Goal: Task Accomplishment & Management: Manage account settings

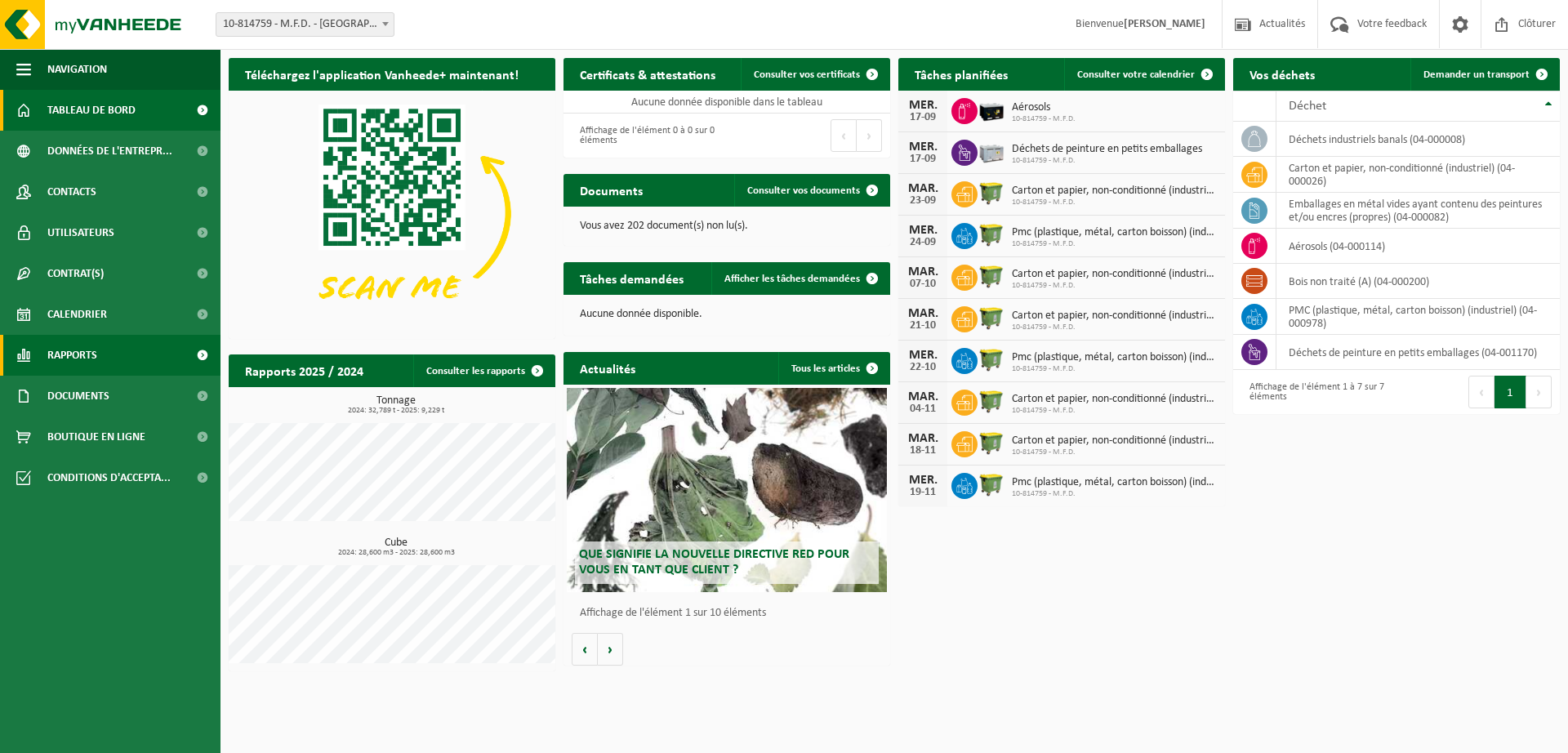
click at [84, 358] on span "Rapports" at bounding box center [72, 355] width 50 height 40
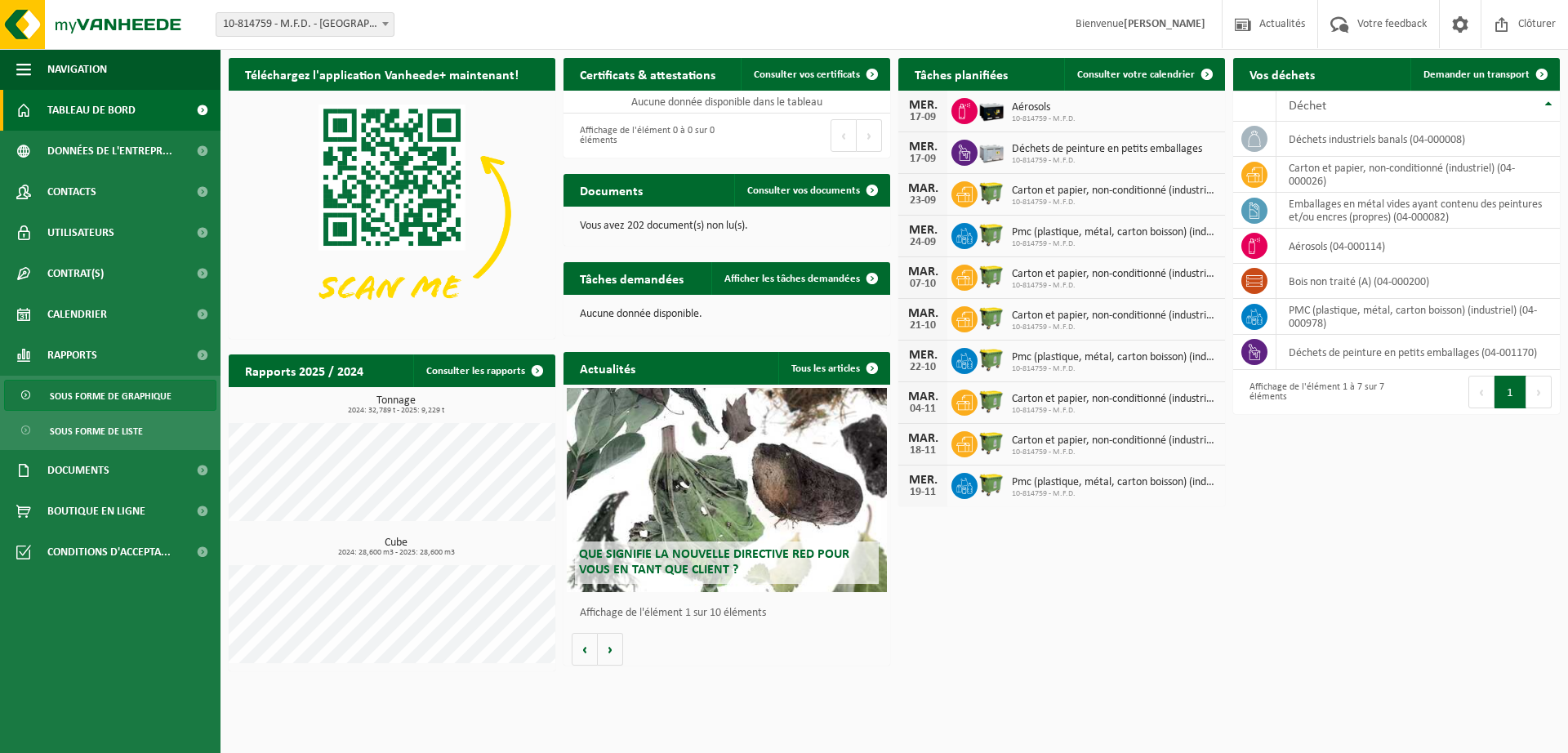
click at [110, 393] on span "Sous forme de graphique" at bounding box center [111, 396] width 122 height 31
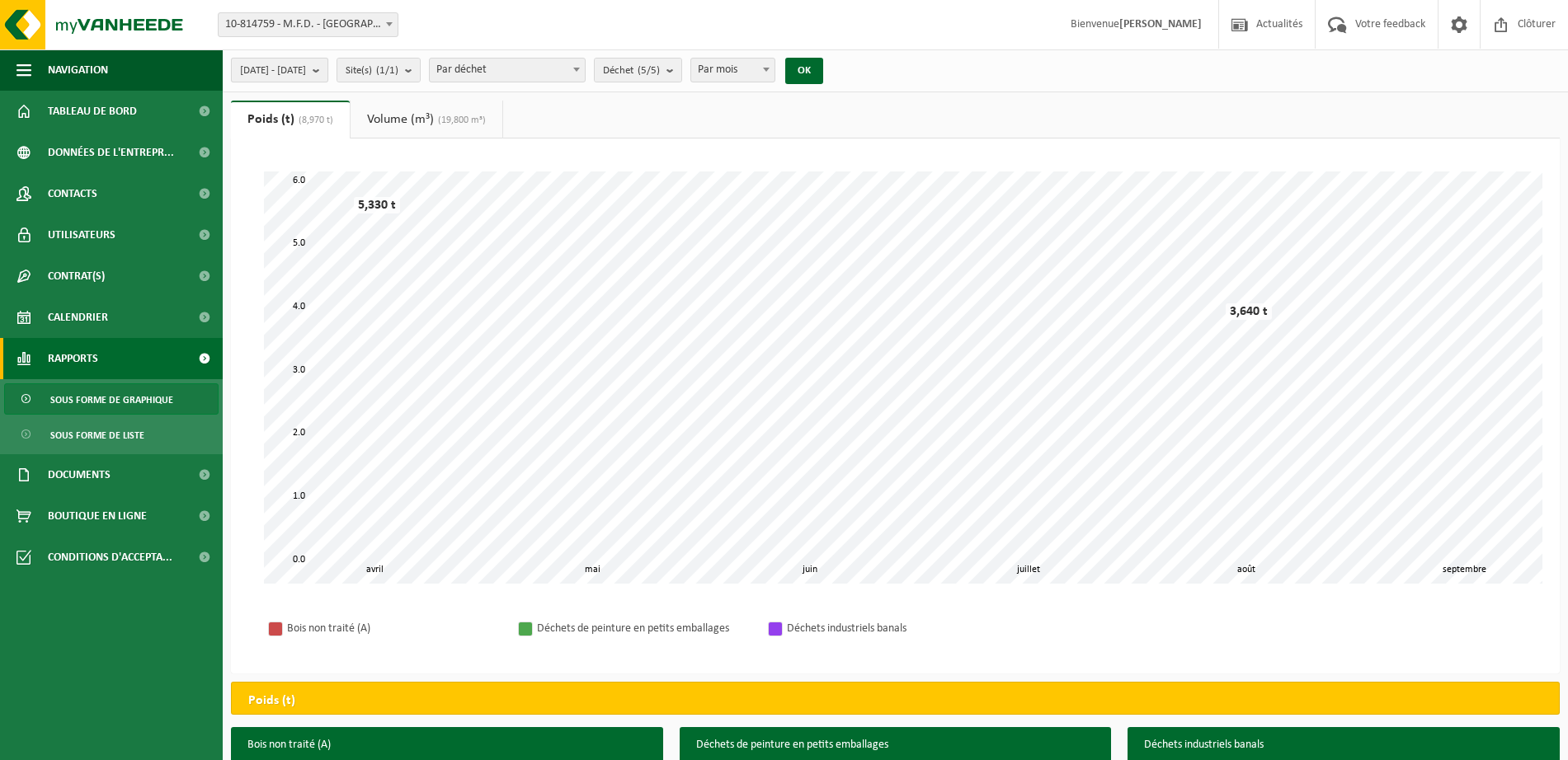
click at [327, 70] on b "submit" at bounding box center [319, 70] width 15 height 23
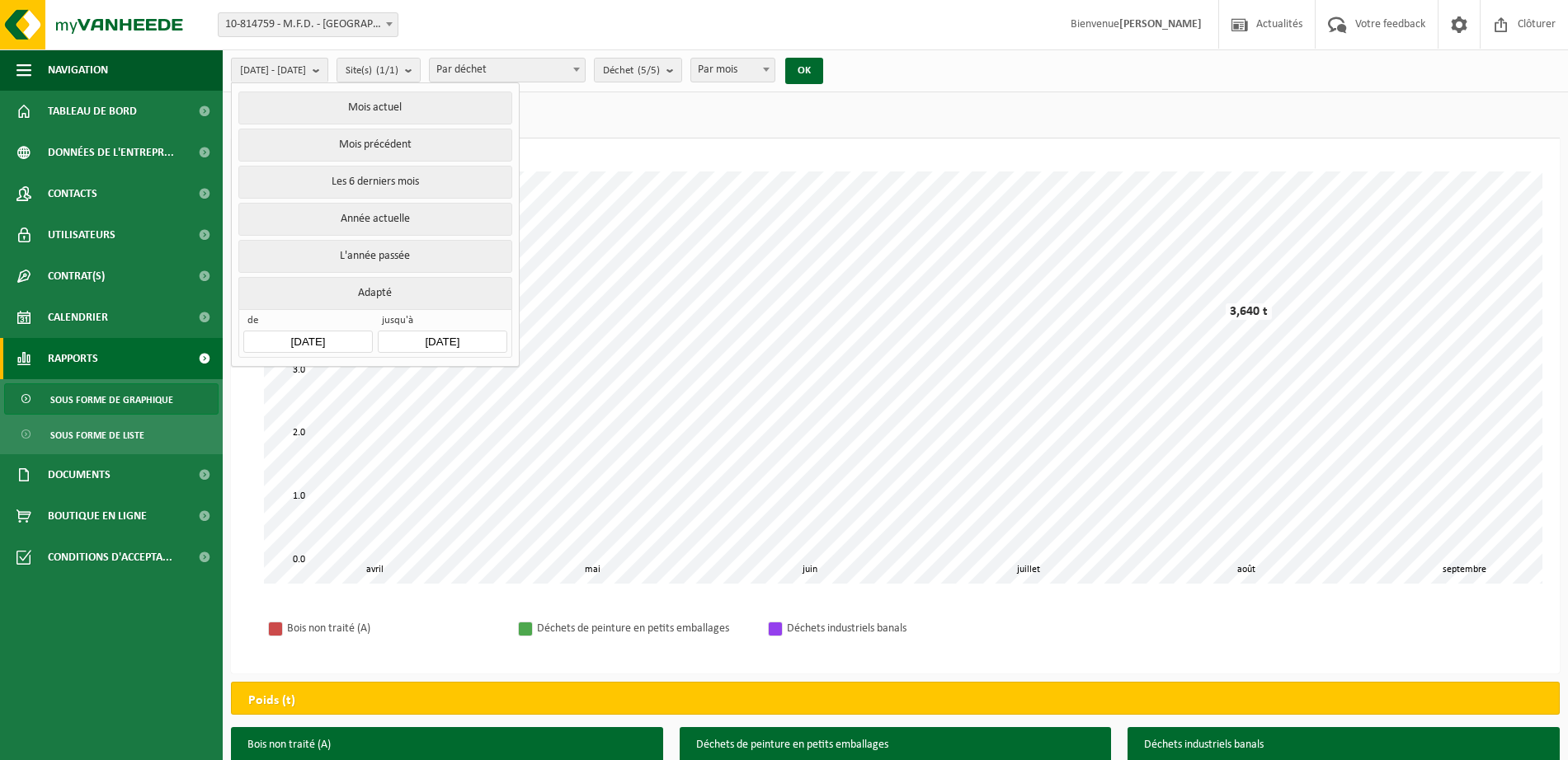
click at [301, 341] on input "2025-04-01" at bounding box center [308, 342] width 129 height 22
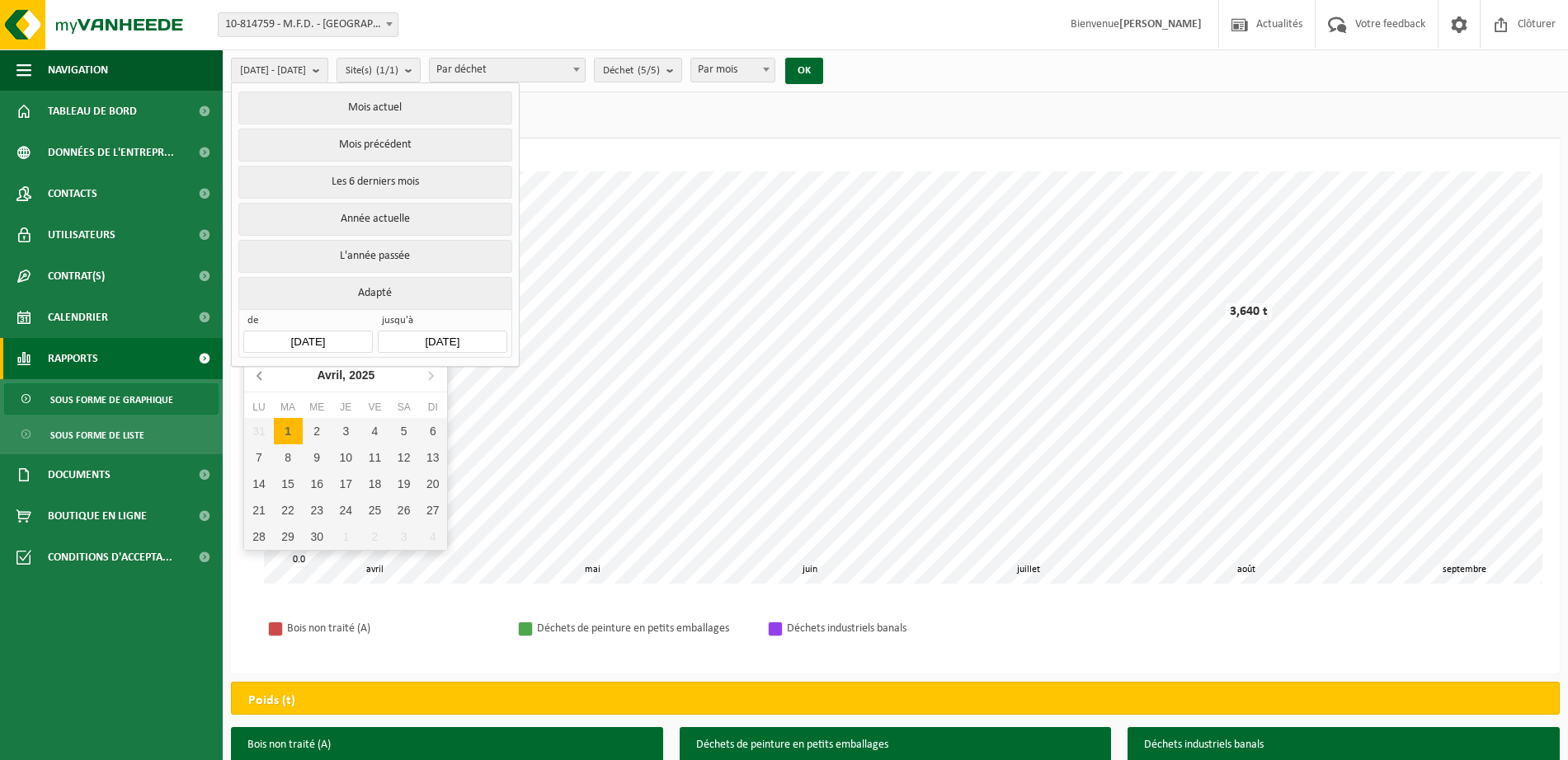
click at [260, 378] on icon at bounding box center [259, 376] width 4 height 8
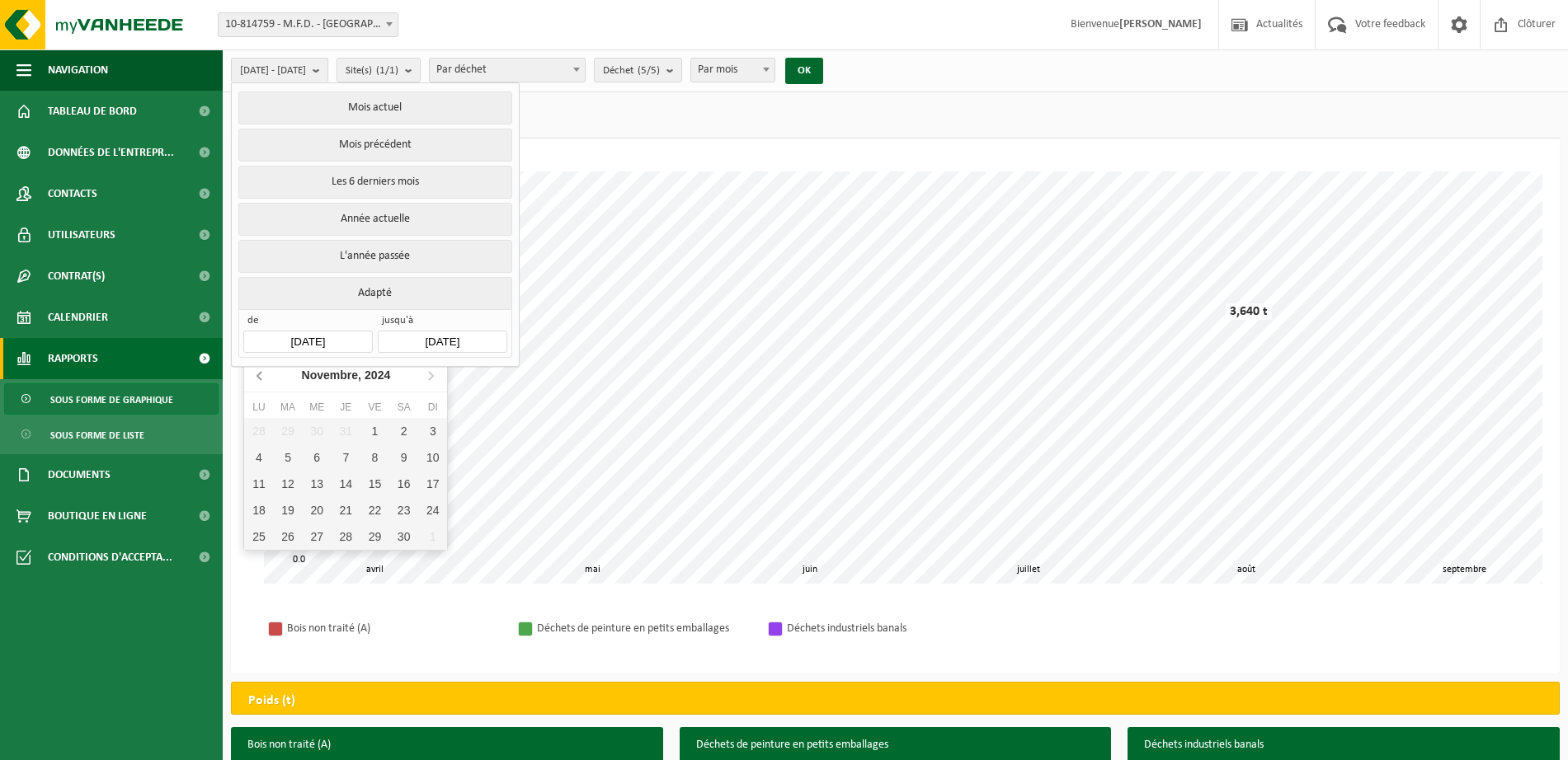
click at [260, 378] on icon at bounding box center [259, 376] width 4 height 8
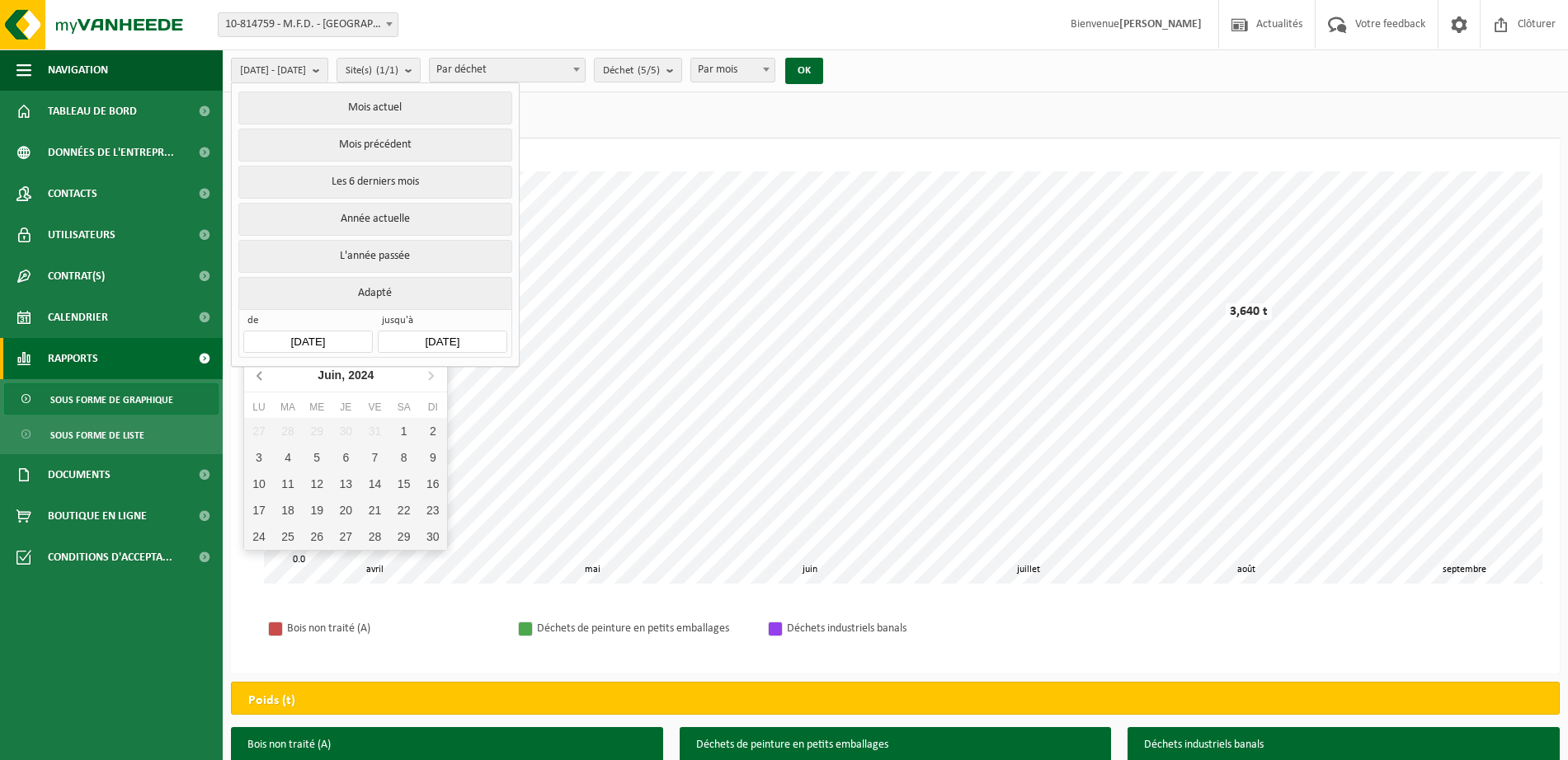
click at [260, 378] on icon at bounding box center [259, 376] width 4 height 8
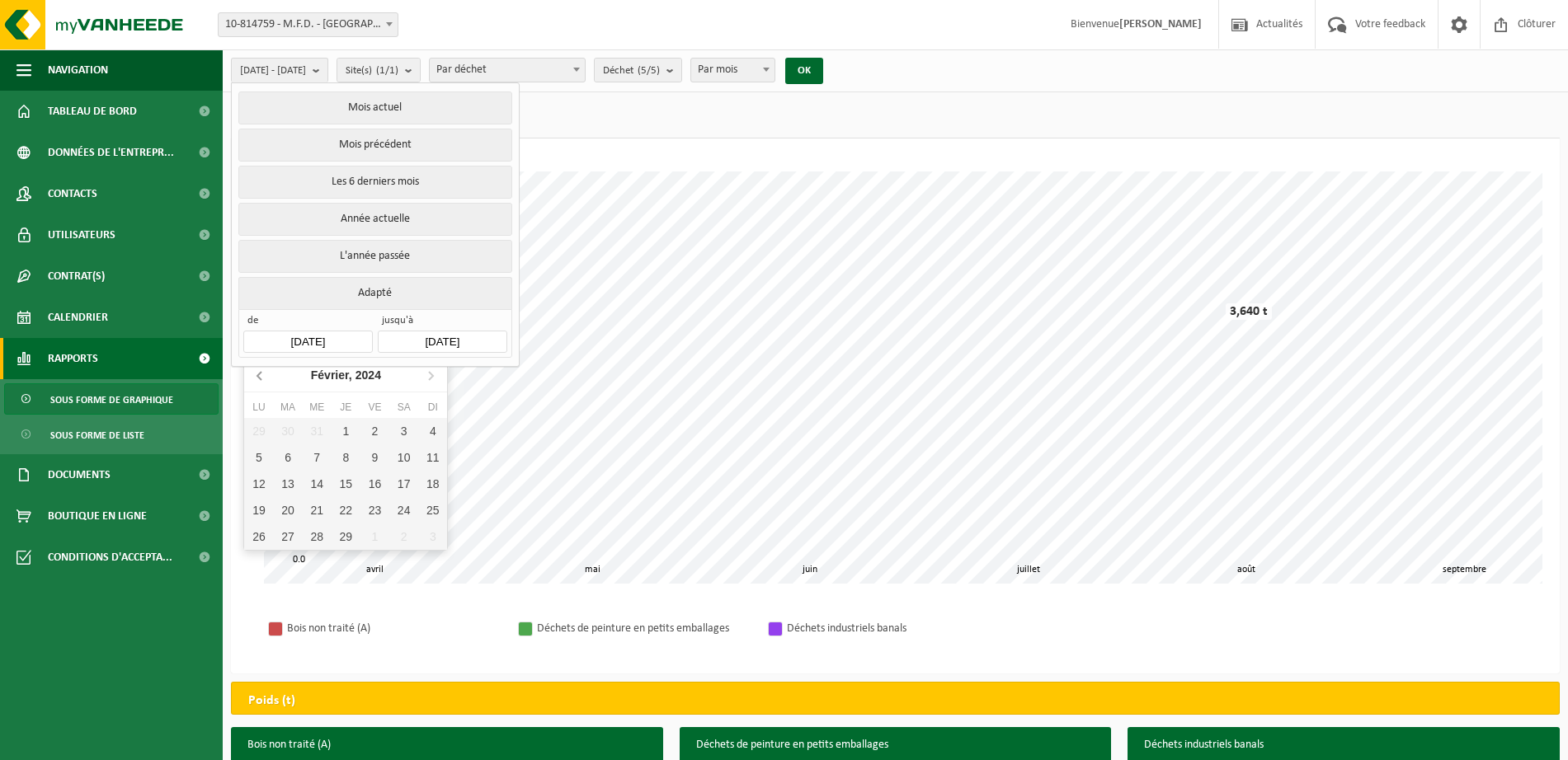
click at [260, 378] on icon at bounding box center [259, 376] width 4 height 8
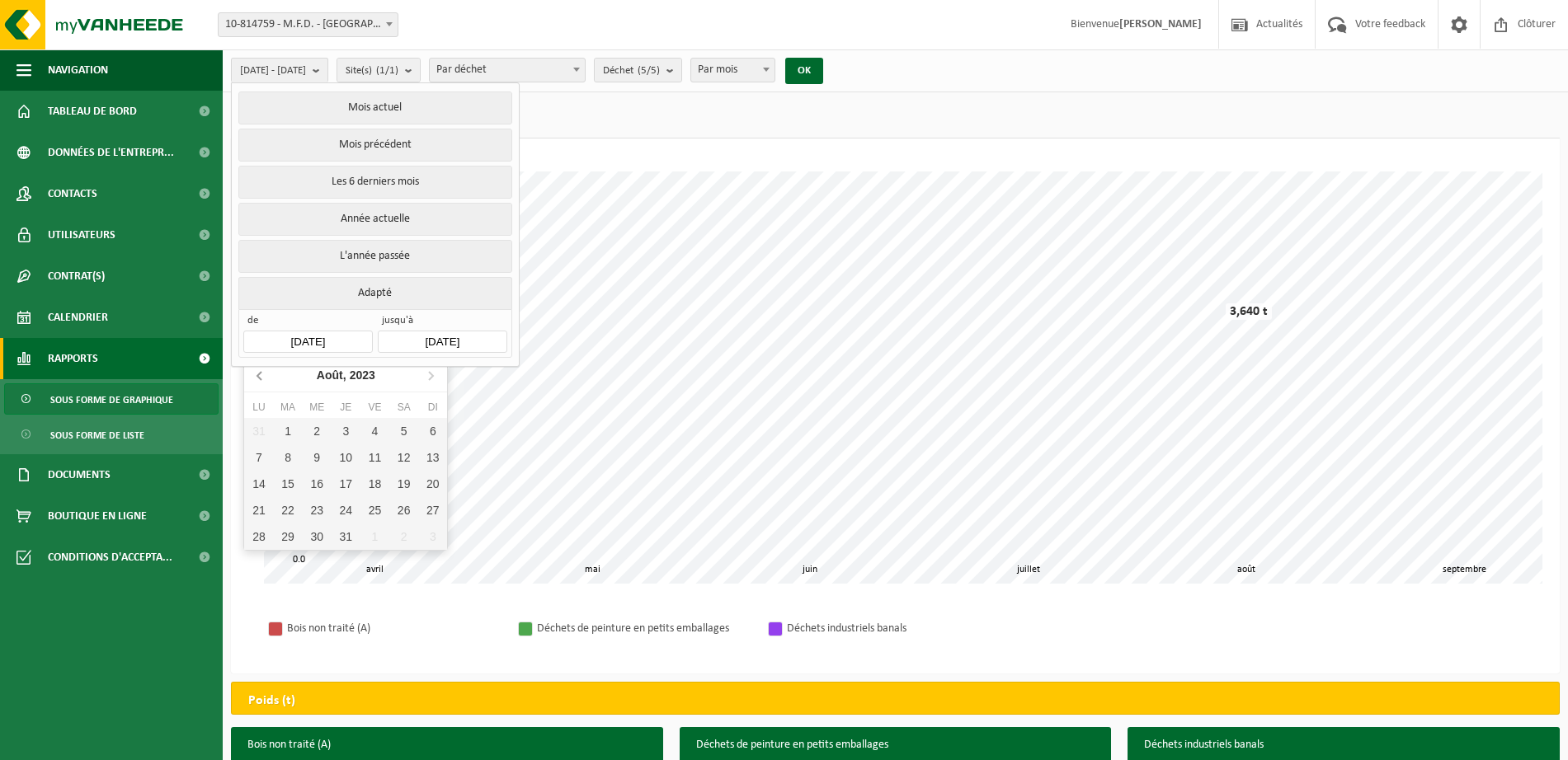
click at [260, 378] on icon at bounding box center [259, 376] width 4 height 8
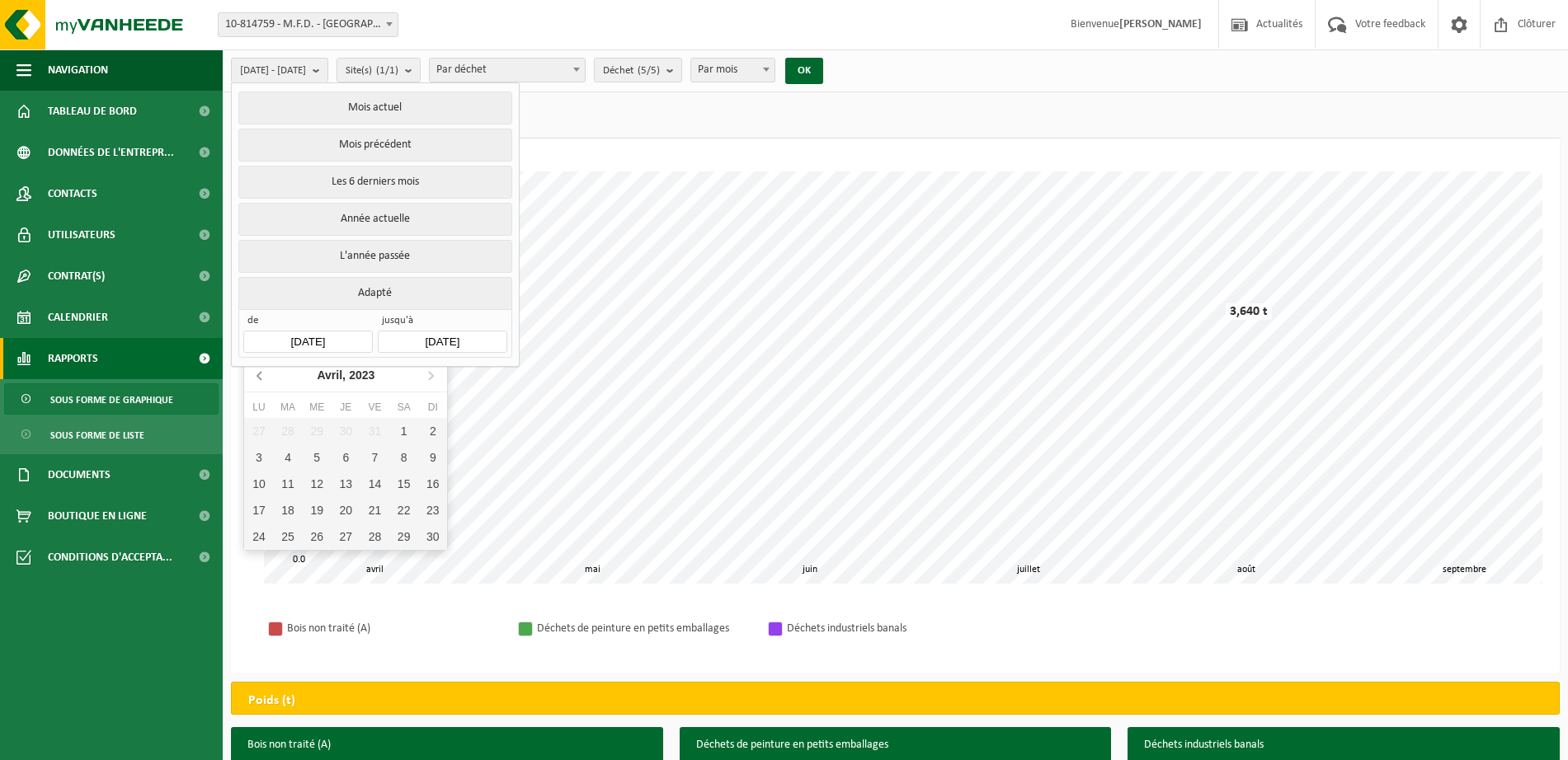
click at [260, 378] on icon at bounding box center [259, 376] width 4 height 8
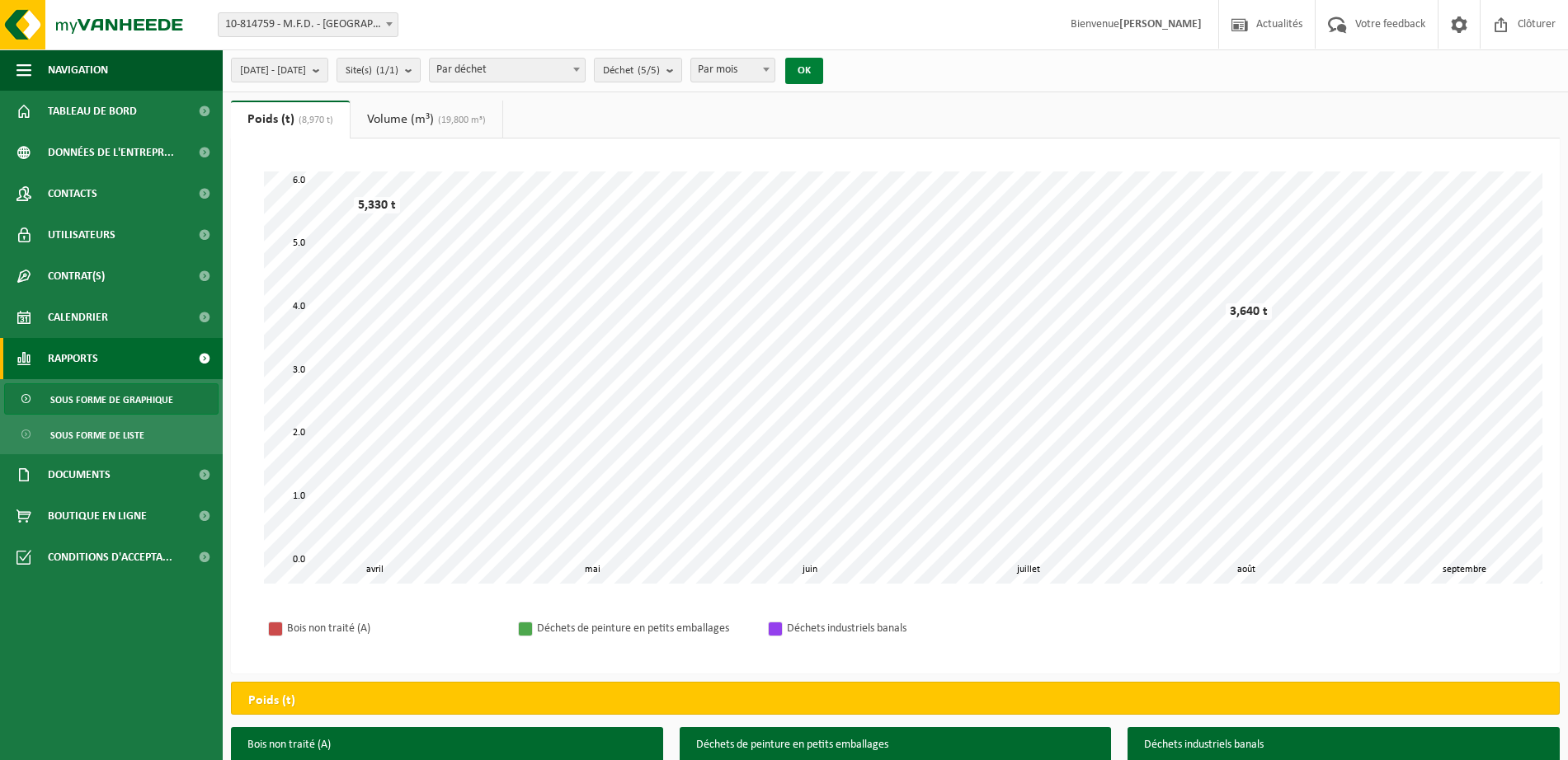
click at [823, 71] on button "OK" at bounding box center [804, 70] width 38 height 26
click at [327, 72] on b "submit" at bounding box center [319, 70] width 15 height 23
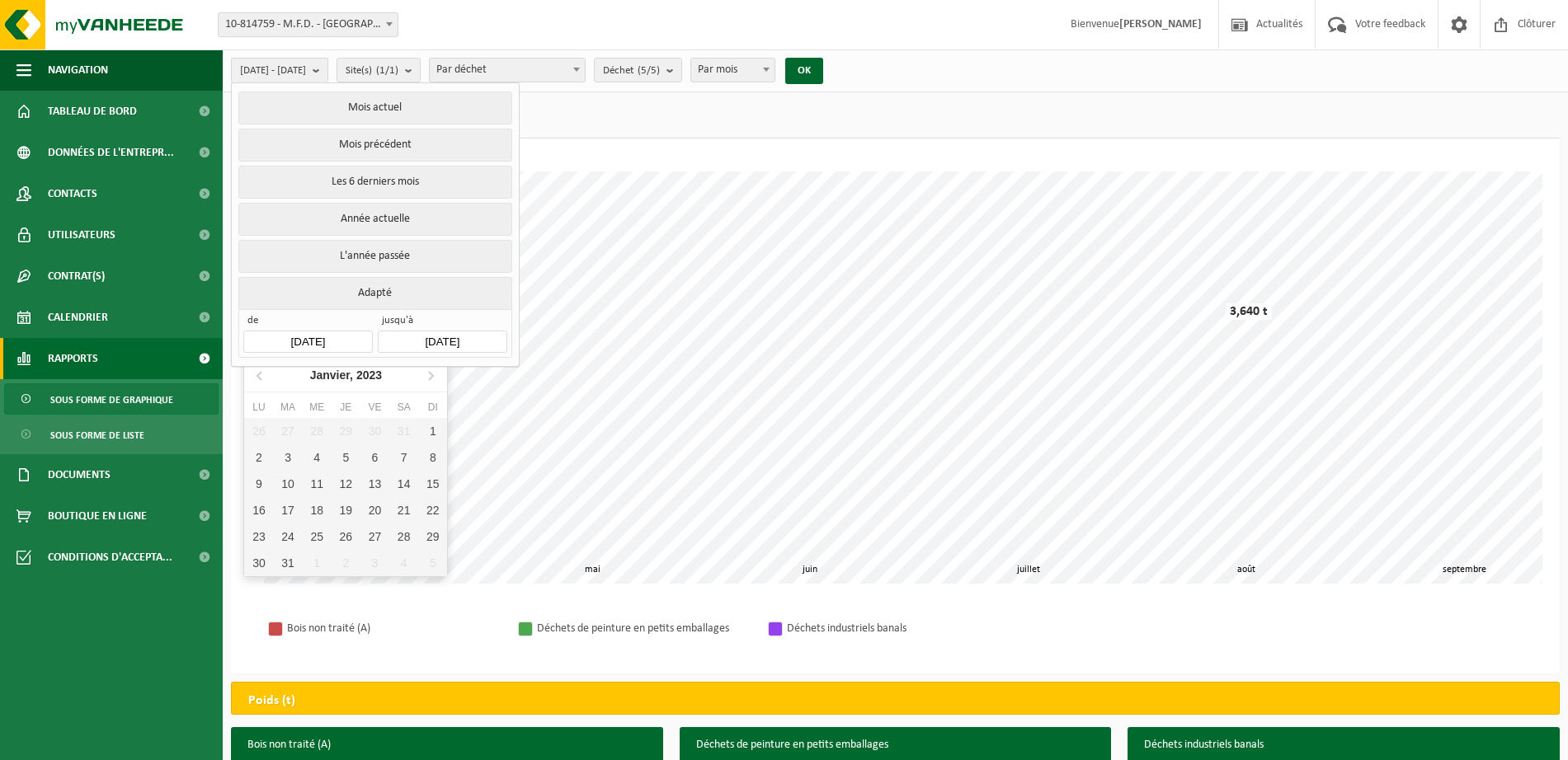
click at [318, 337] on input "2025-04-01" at bounding box center [308, 342] width 129 height 22
click at [260, 460] on div "2" at bounding box center [258, 457] width 29 height 26
type input "2023-01-02"
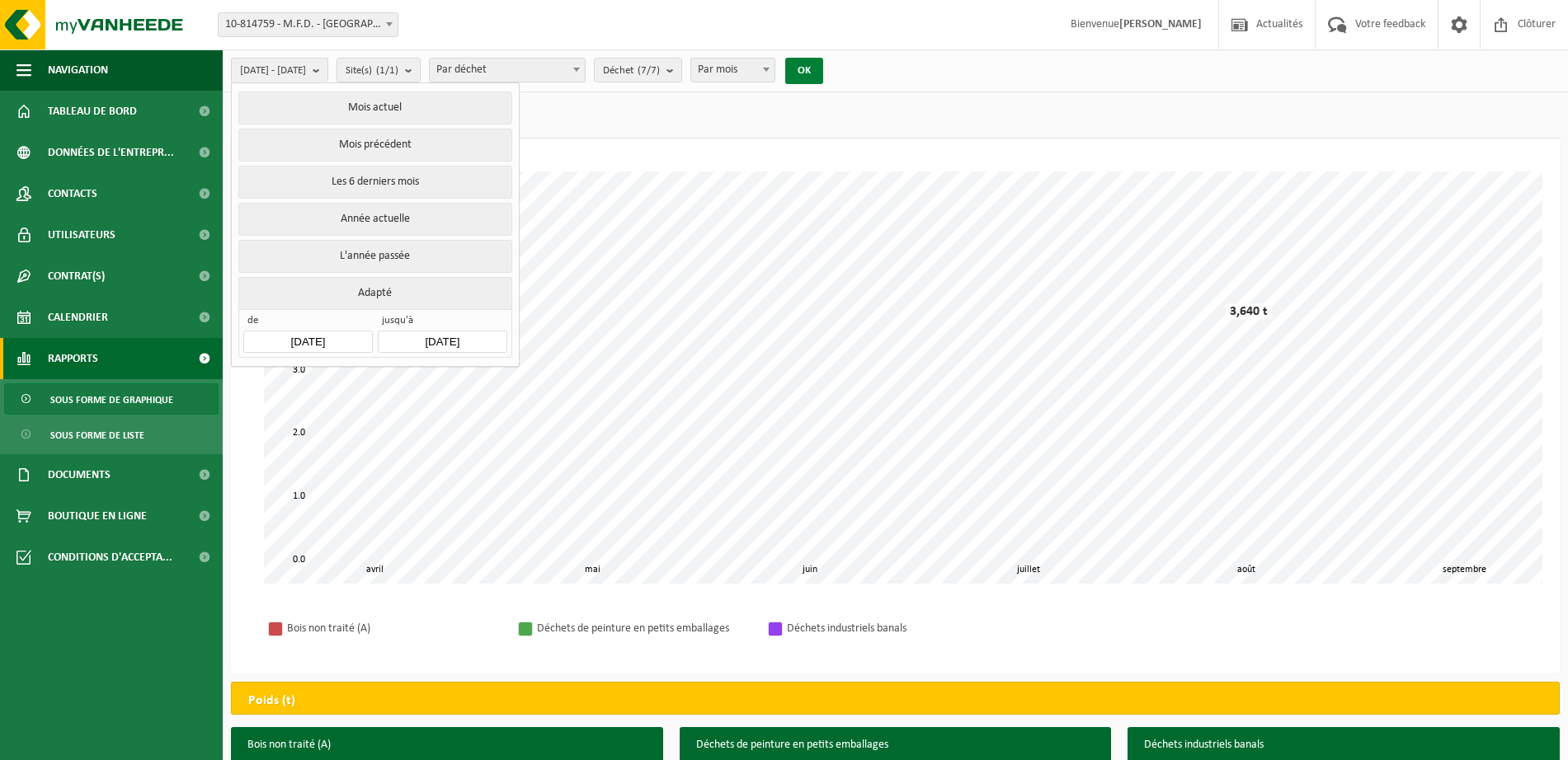
click at [823, 66] on button "OK" at bounding box center [804, 70] width 38 height 26
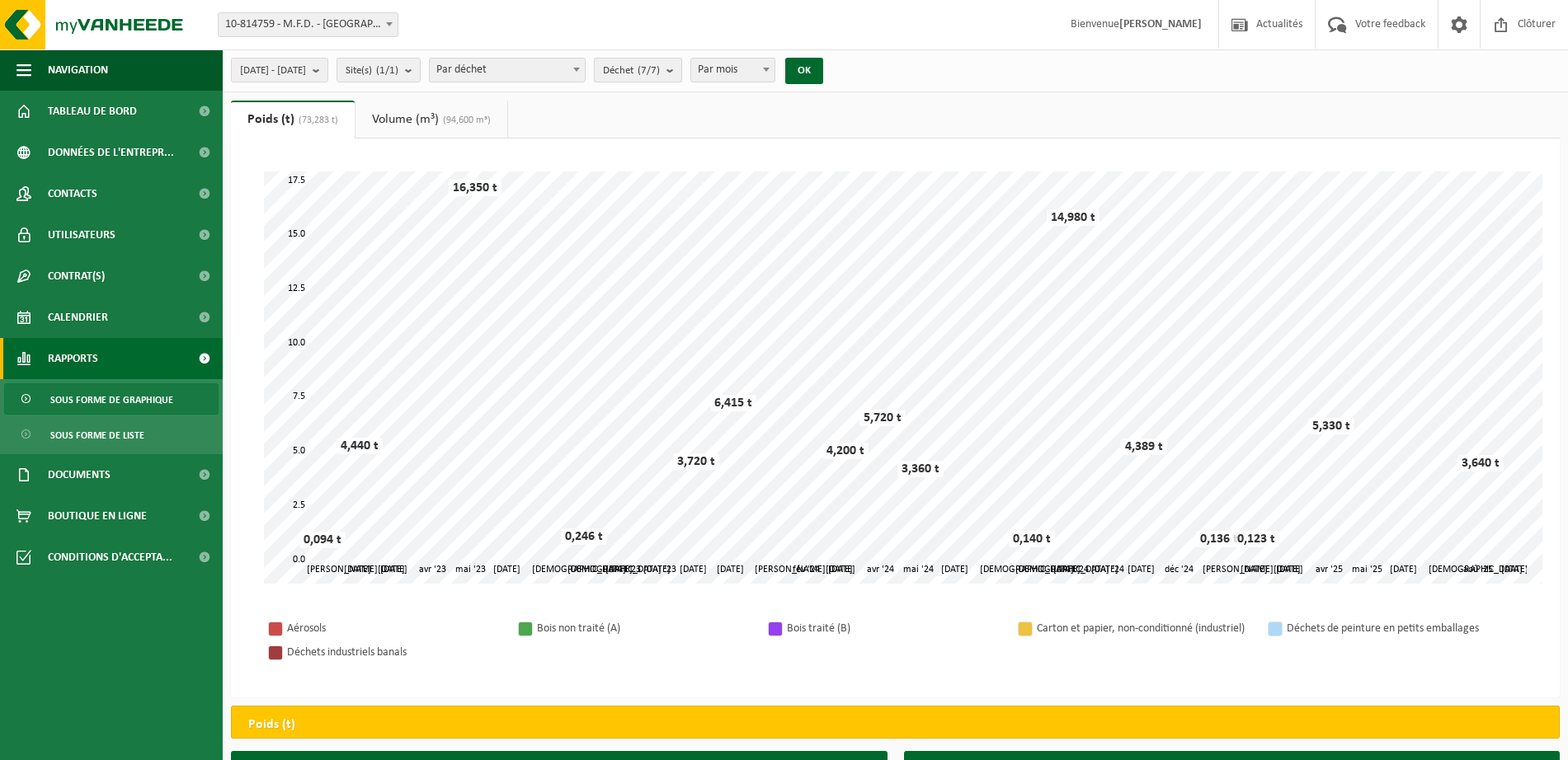
click at [682, 68] on b "submit" at bounding box center [673, 70] width 15 height 23
click at [1160, 25] on strong "[PERSON_NAME]" at bounding box center [1160, 24] width 83 height 13
click at [1521, 29] on span "Clôturer" at bounding box center [1537, 24] width 47 height 49
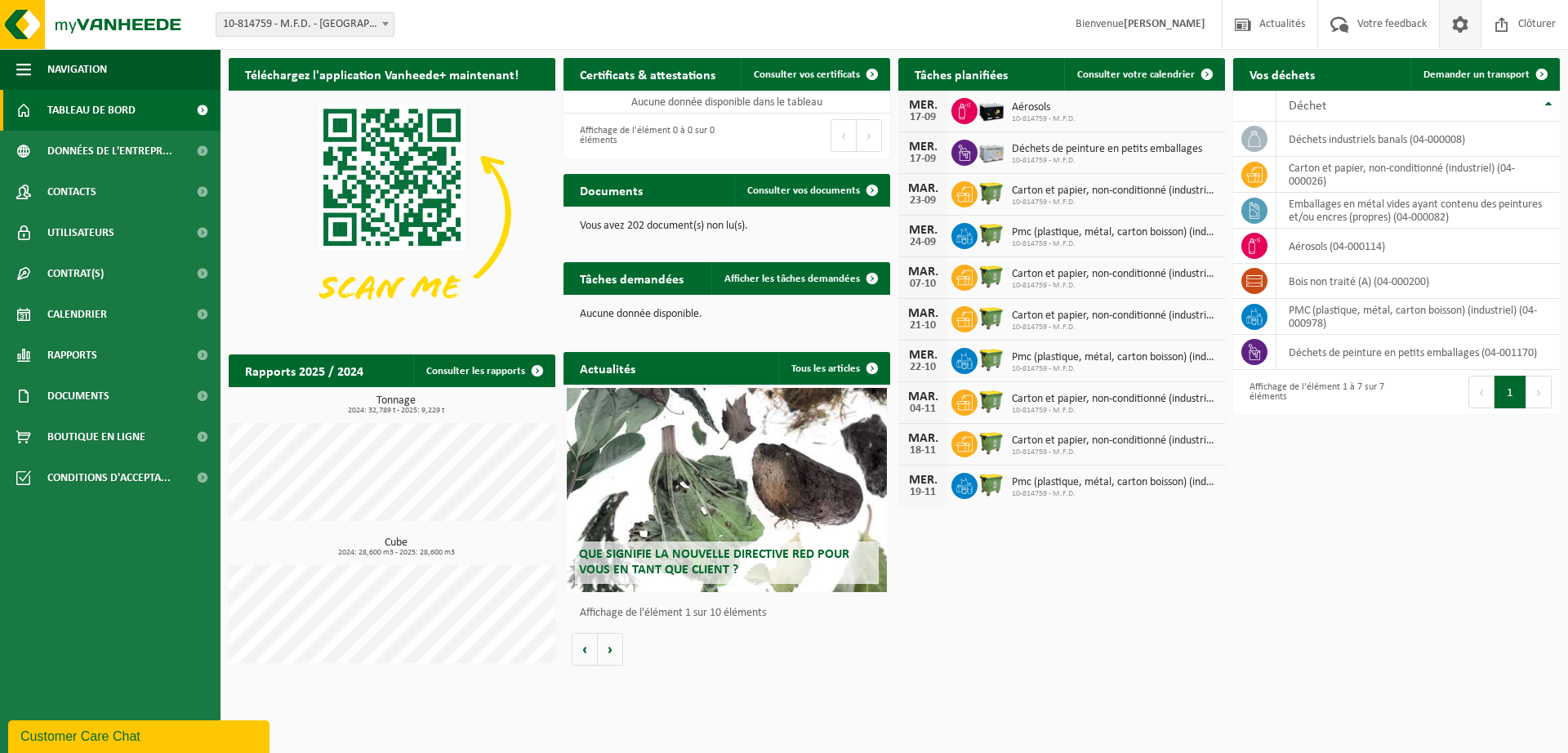
click at [1456, 25] on span at bounding box center [1459, 24] width 24 height 48
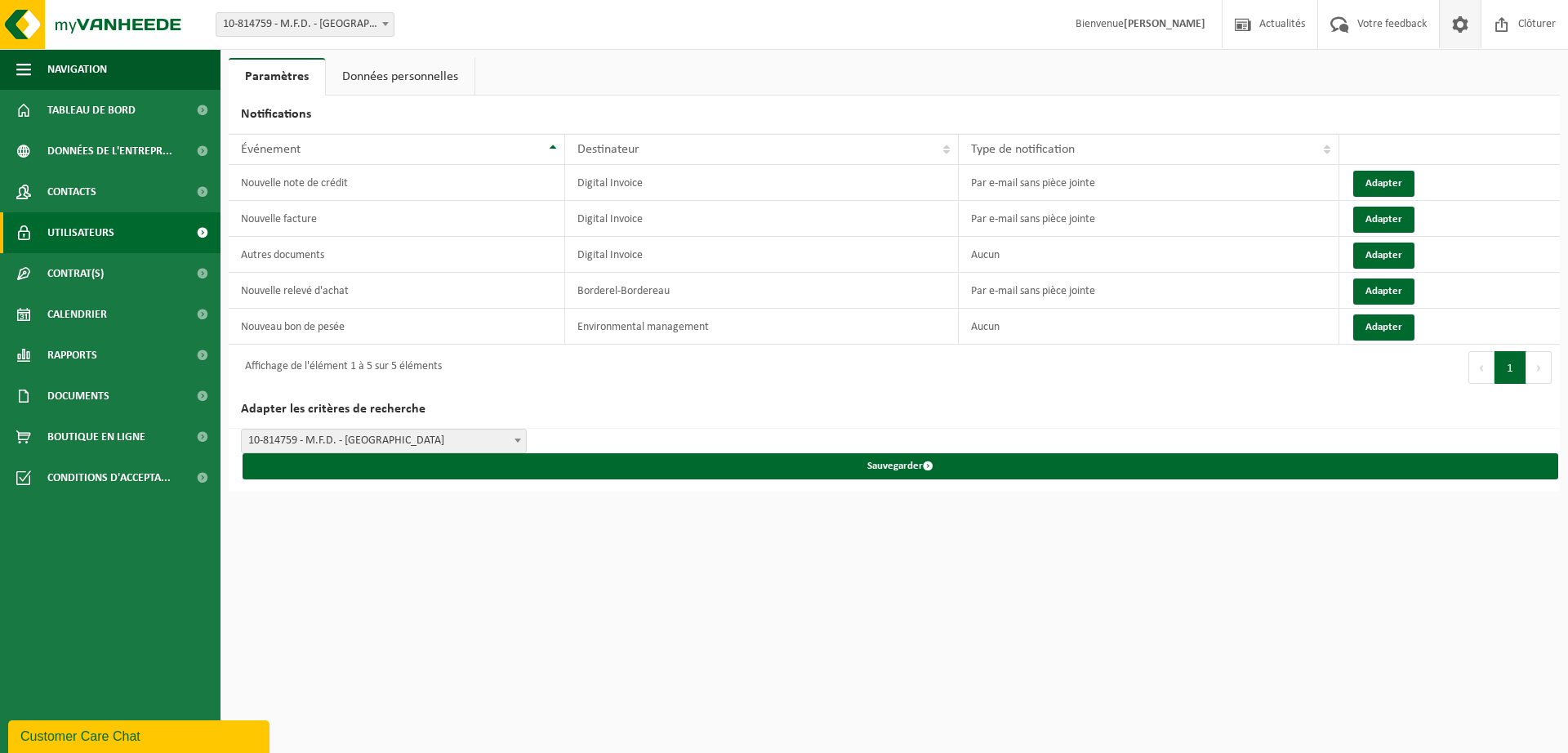
click at [88, 230] on span "Utilisateurs" at bounding box center [81, 233] width 67 height 40
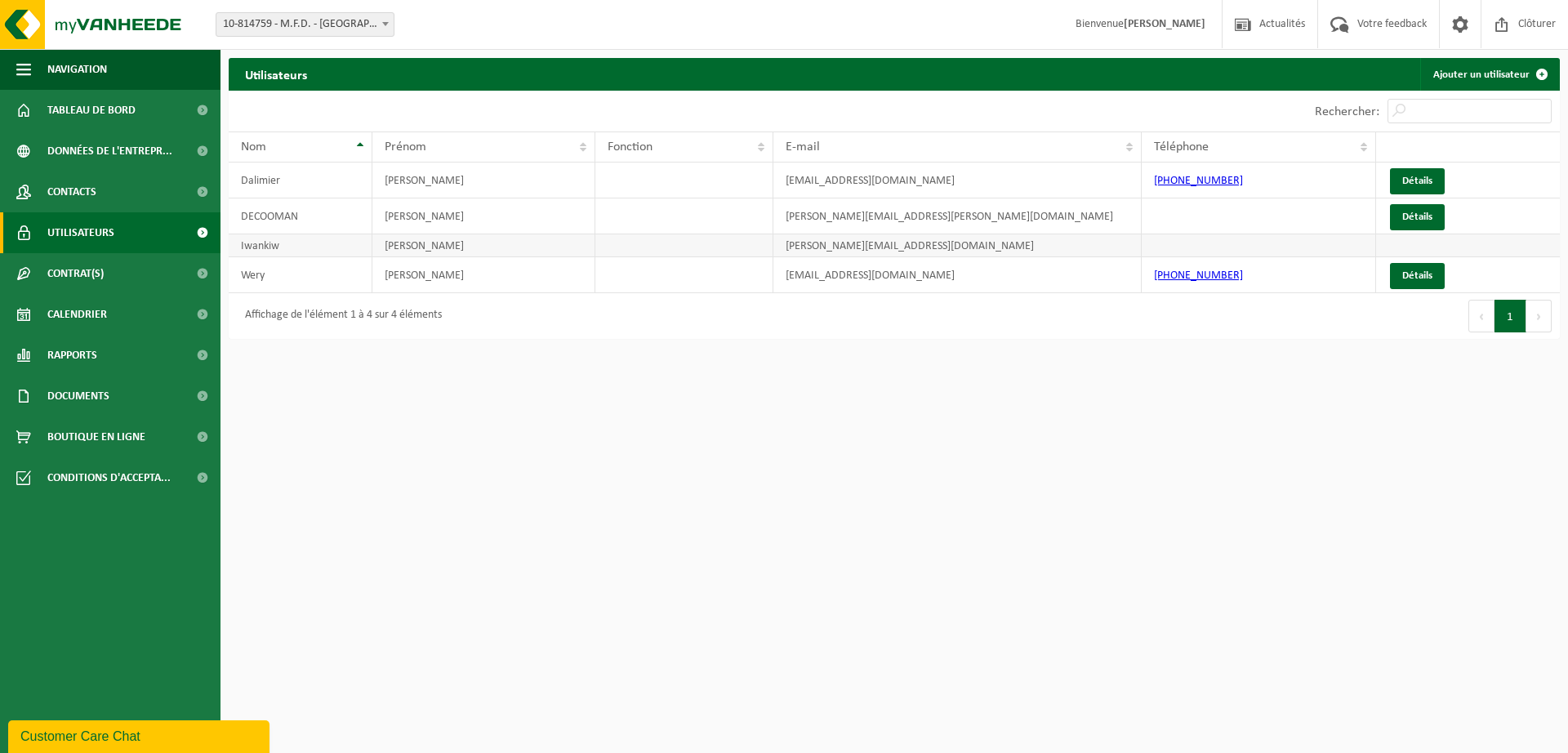
click at [1420, 243] on td at bounding box center [1467, 246] width 184 height 23
click at [1200, 244] on td at bounding box center [1258, 246] width 235 height 23
click at [1456, 26] on span at bounding box center [1459, 24] width 24 height 48
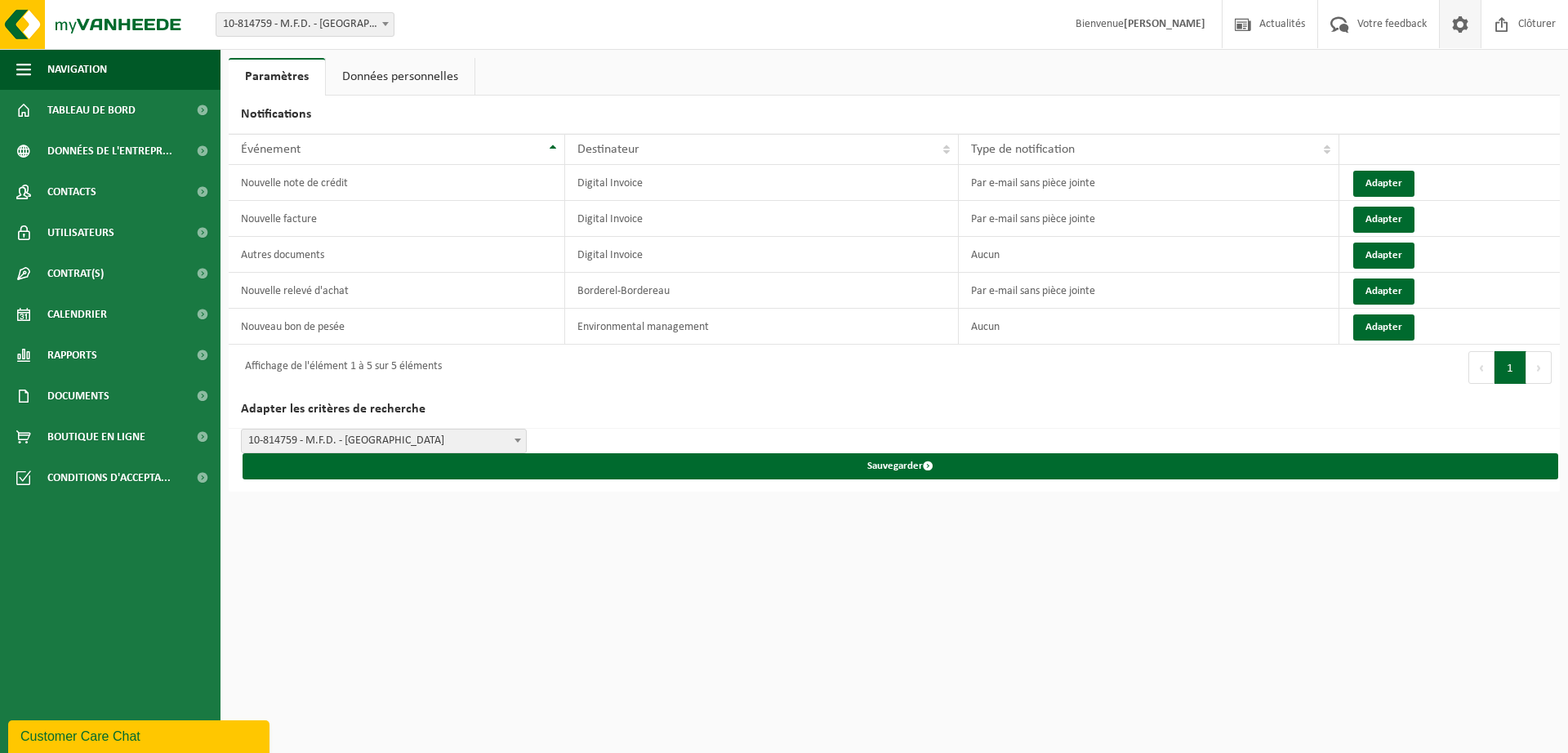
click at [1174, 25] on strong "[PERSON_NAME]" at bounding box center [1164, 24] width 82 height 13
click at [1106, 25] on span "Bienvenue [PERSON_NAME]" at bounding box center [1140, 24] width 162 height 48
click at [1357, 614] on html "Site: 10-814759 - M.F.D. - CARNIÈRES 10-814759 - M.F.D. - CARNIÈRES Bienvenue […" at bounding box center [784, 376] width 1568 height 753
click at [852, 572] on html "Site: 10-814759 - M.F.D. - CARNIÈRES 10-814759 - M.F.D. - CARNIÈRES Bienvenue […" at bounding box center [784, 376] width 1568 height 753
click at [79, 108] on span "Tableau de bord" at bounding box center [91, 110] width 88 height 40
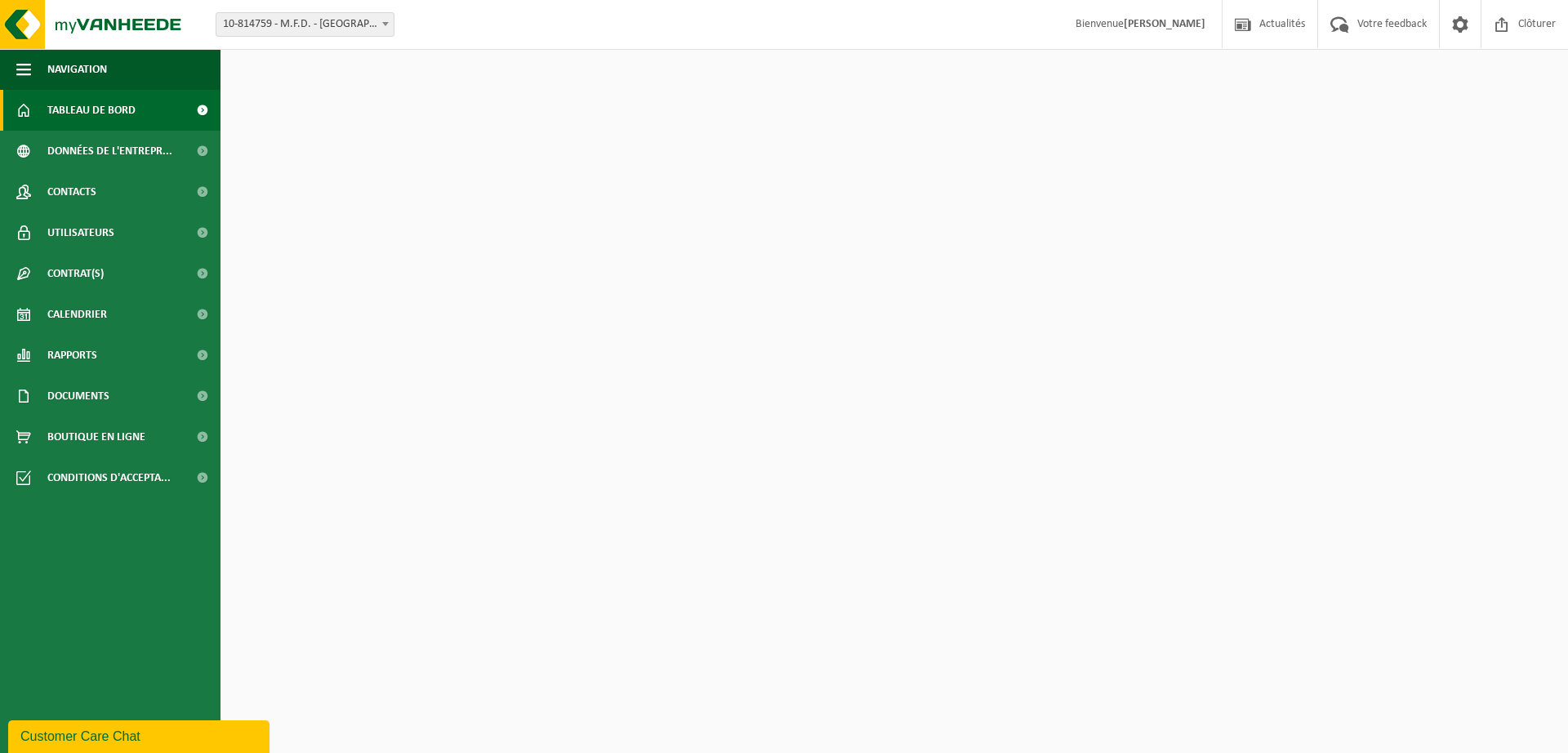
click at [1182, 26] on strong "[PERSON_NAME]" at bounding box center [1164, 24] width 82 height 13
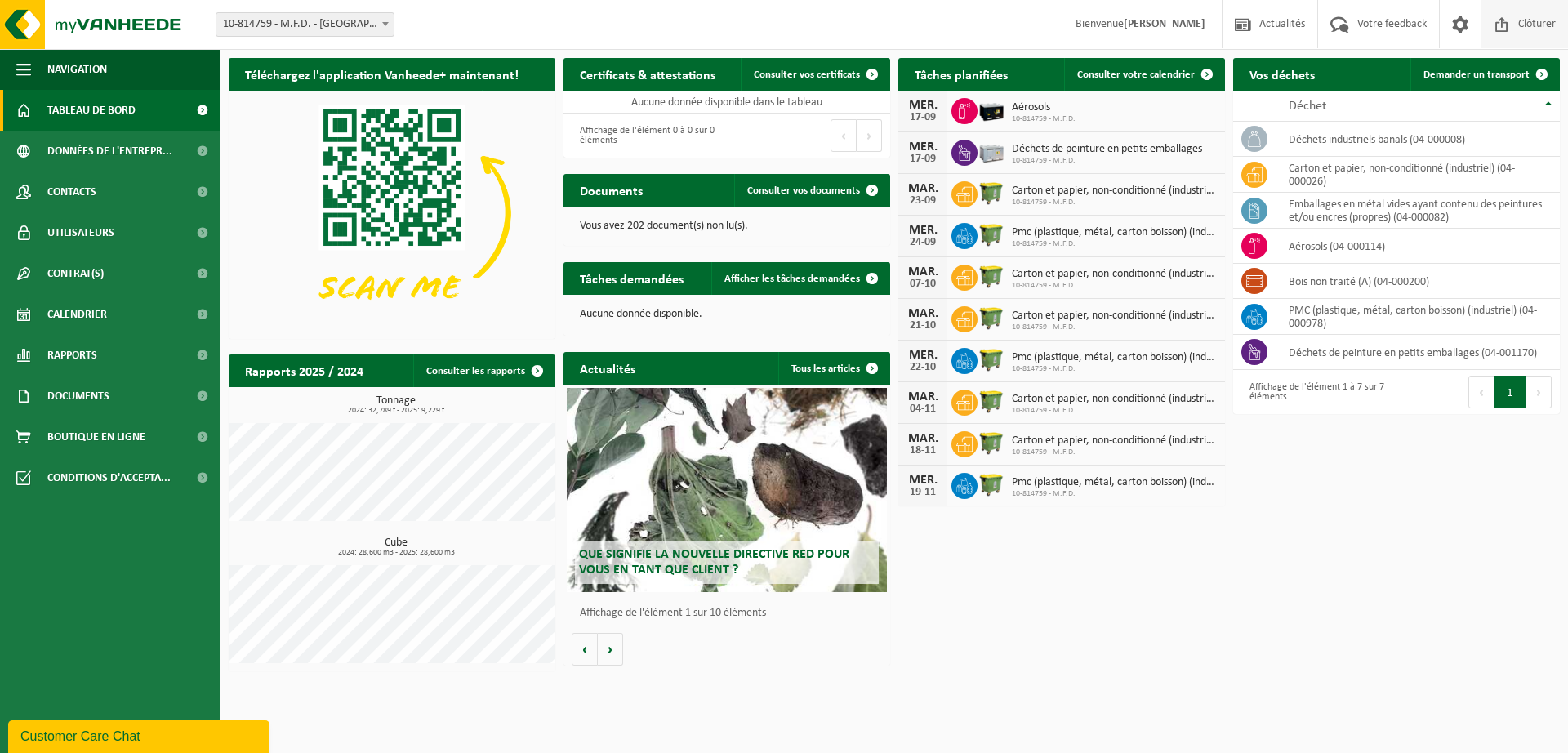
click at [1500, 22] on span at bounding box center [1501, 24] width 24 height 48
click at [1459, 24] on span at bounding box center [1459, 24] width 24 height 48
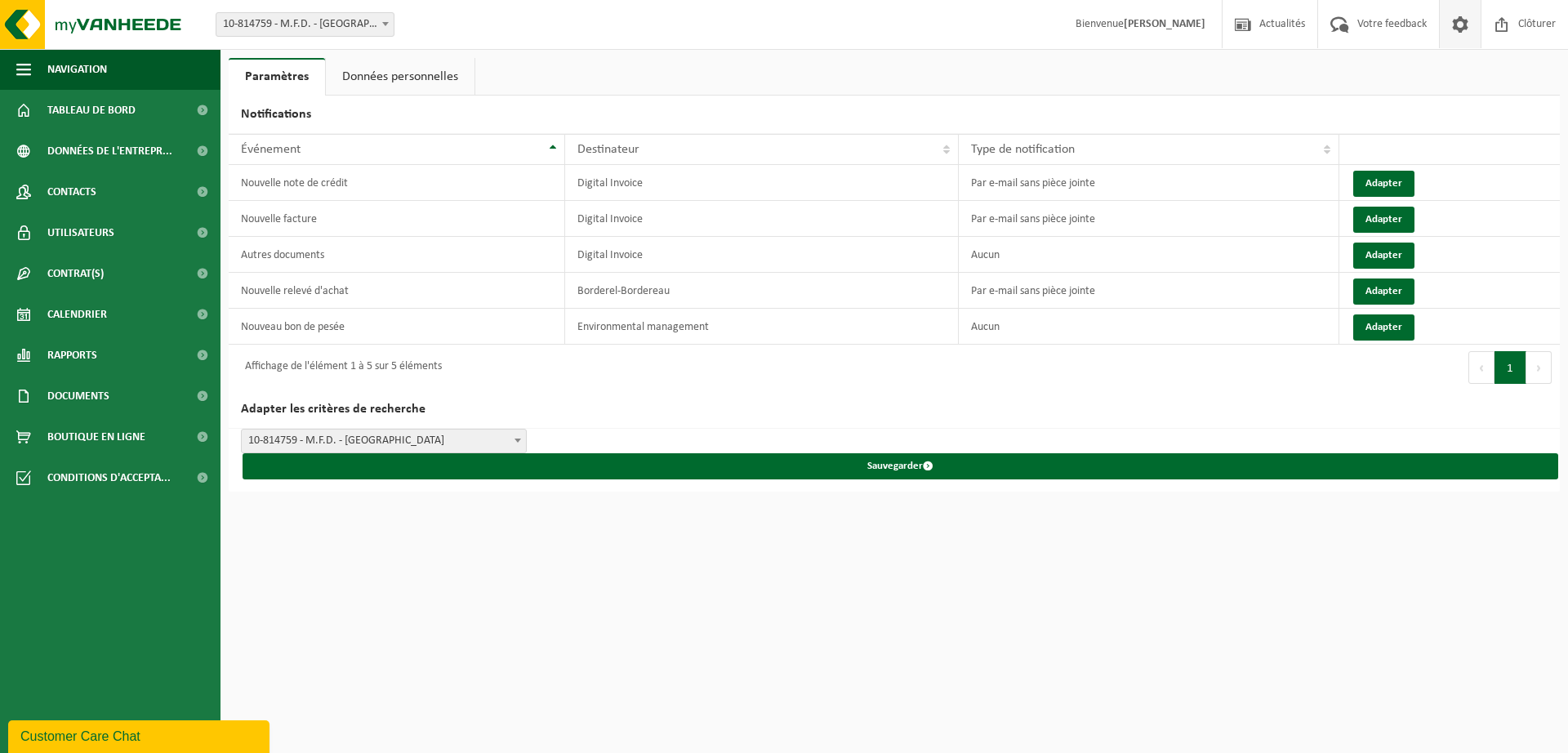
click at [426, 79] on link "Données personnelles" at bounding box center [400, 76] width 149 height 38
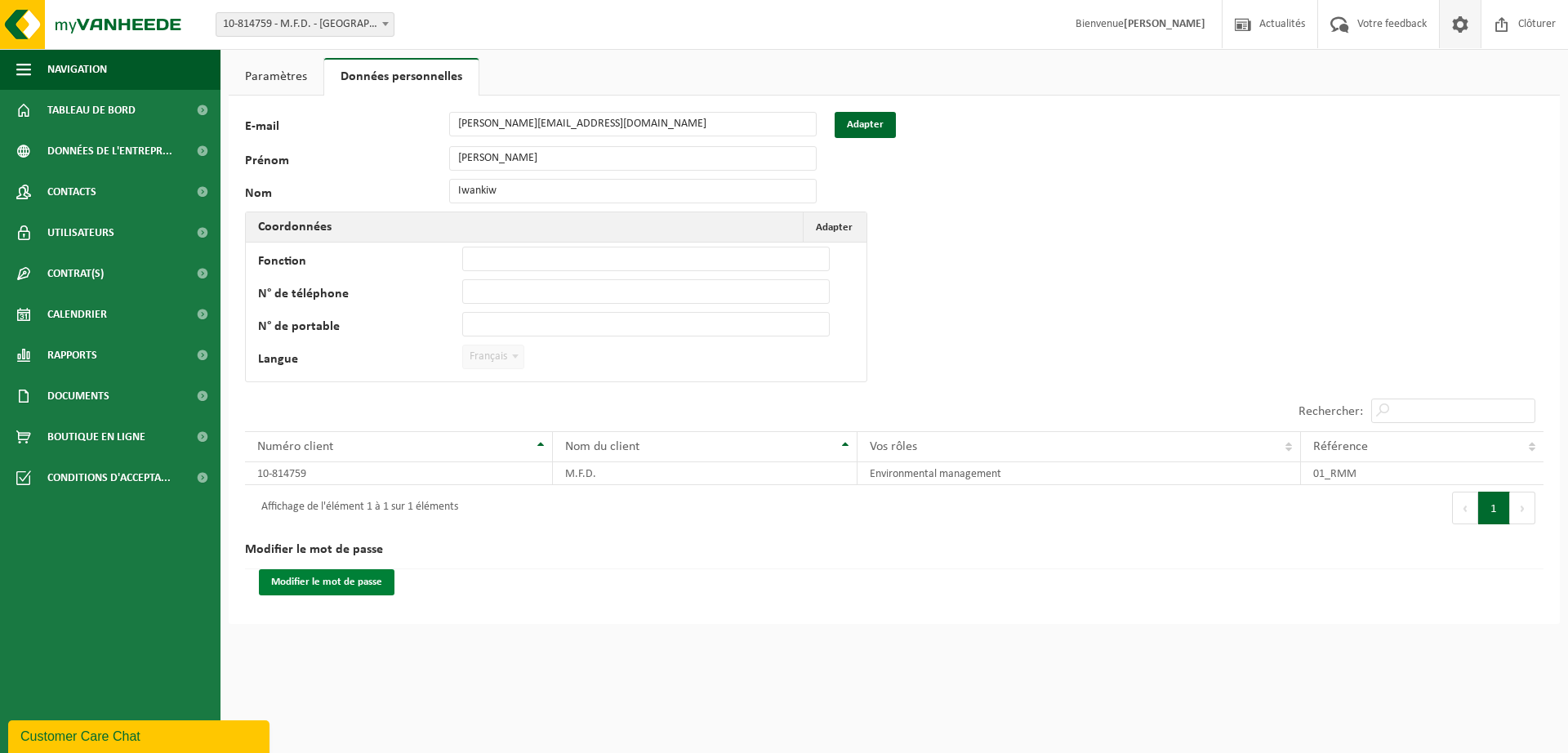
click at [309, 586] on button "Modifier le mot de passe" at bounding box center [326, 582] width 136 height 26
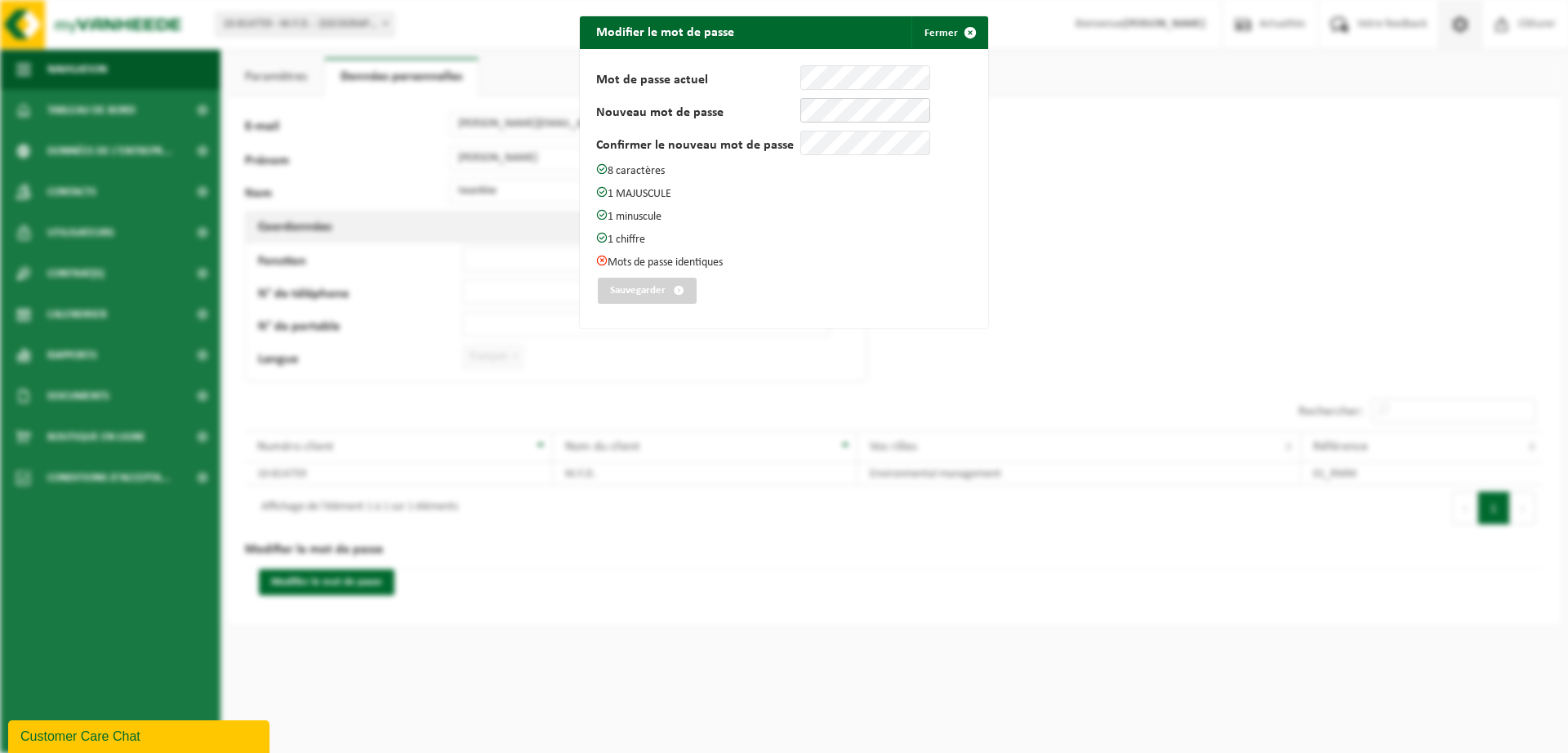
click at [741, 116] on div "Nouveau mot de passe" at bounding box center [762, 110] width 334 height 24
click at [734, 142] on div "Confirmer le nouveau mot de passe" at bounding box center [762, 142] width 334 height 24
click at [598, 278] on button "Sauvegarder" at bounding box center [647, 290] width 99 height 26
